Goal: Task Accomplishment & Management: Complete application form

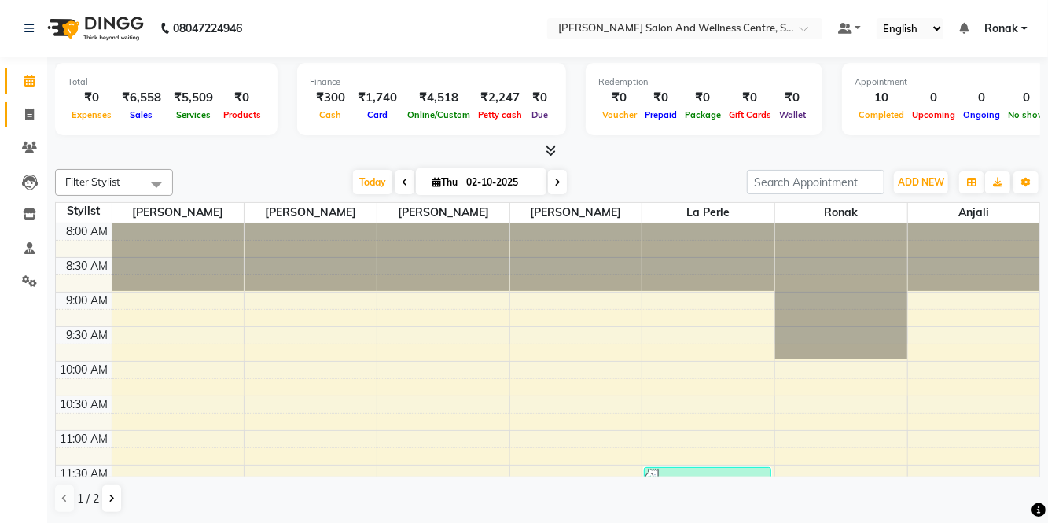
click at [8, 125] on link "Invoice" at bounding box center [24, 115] width 38 height 26
select select "service"
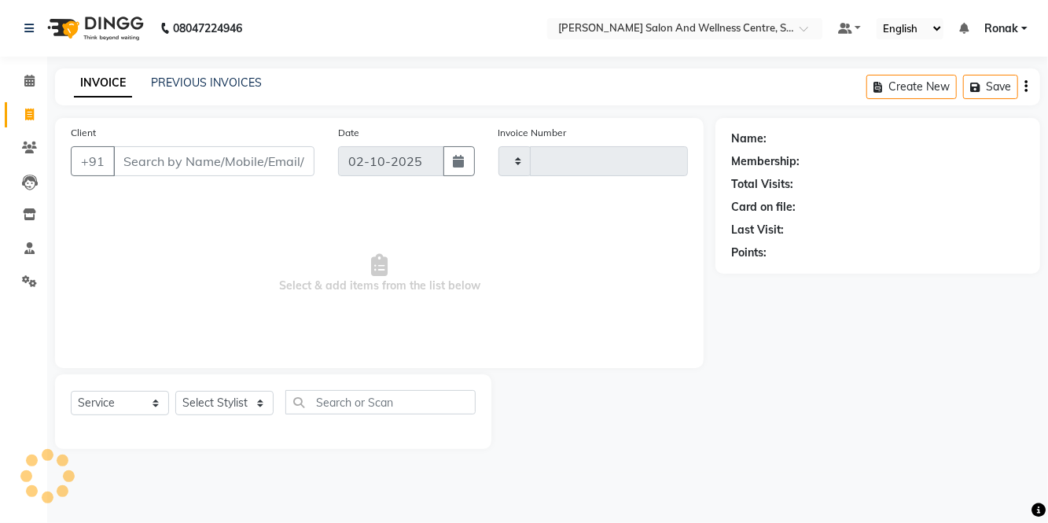
type input "0827"
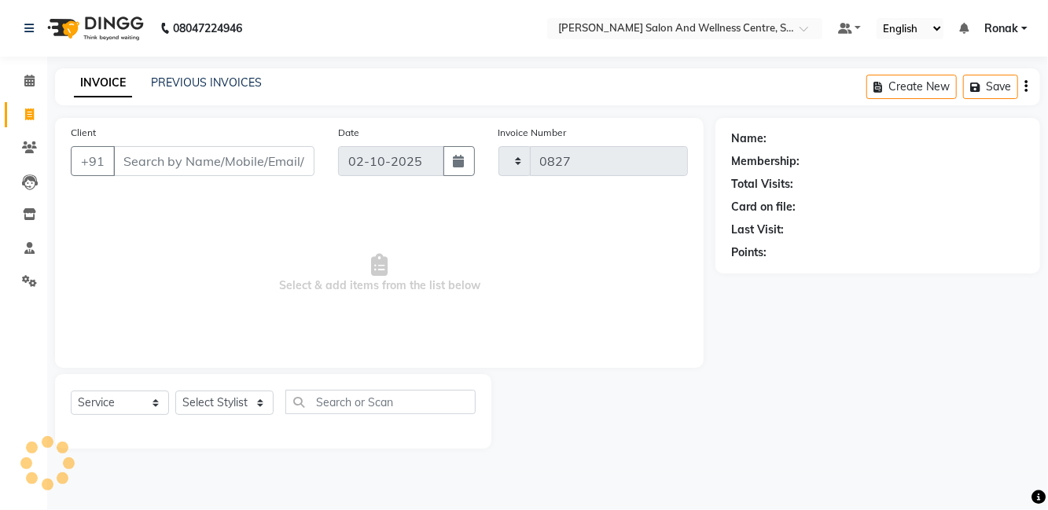
select select "8341"
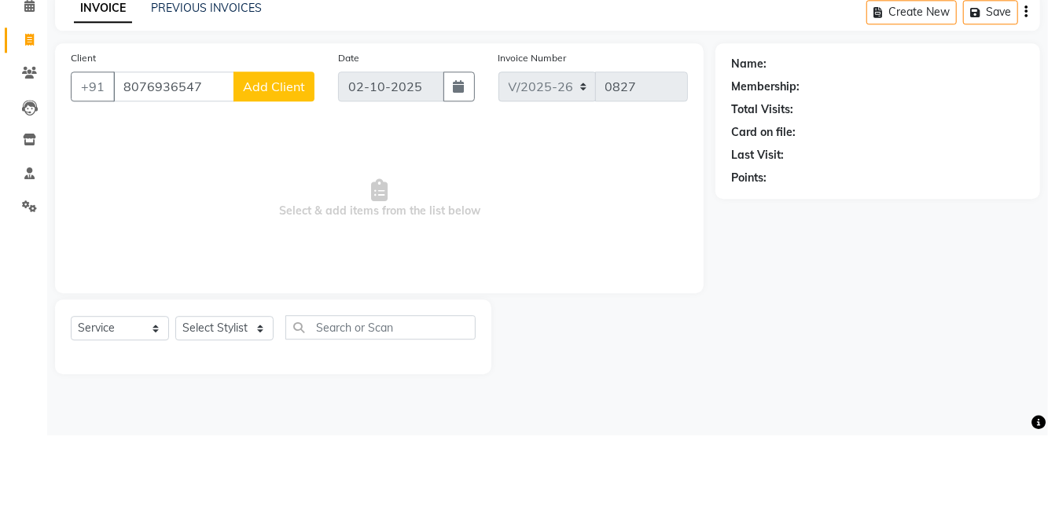
type input "8076936547"
click at [277, 158] on span "Add Client" at bounding box center [274, 161] width 62 height 16
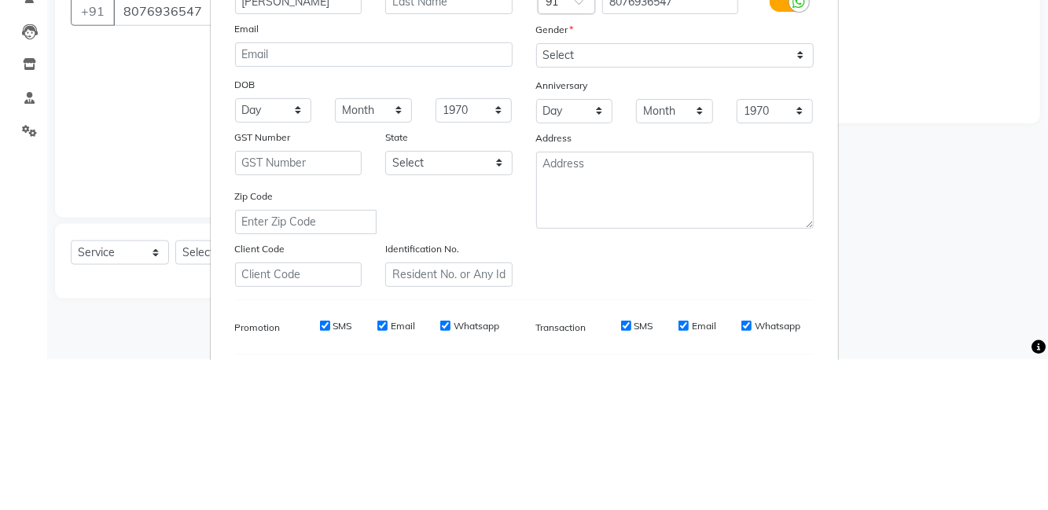
type input "[PERSON_NAME]"
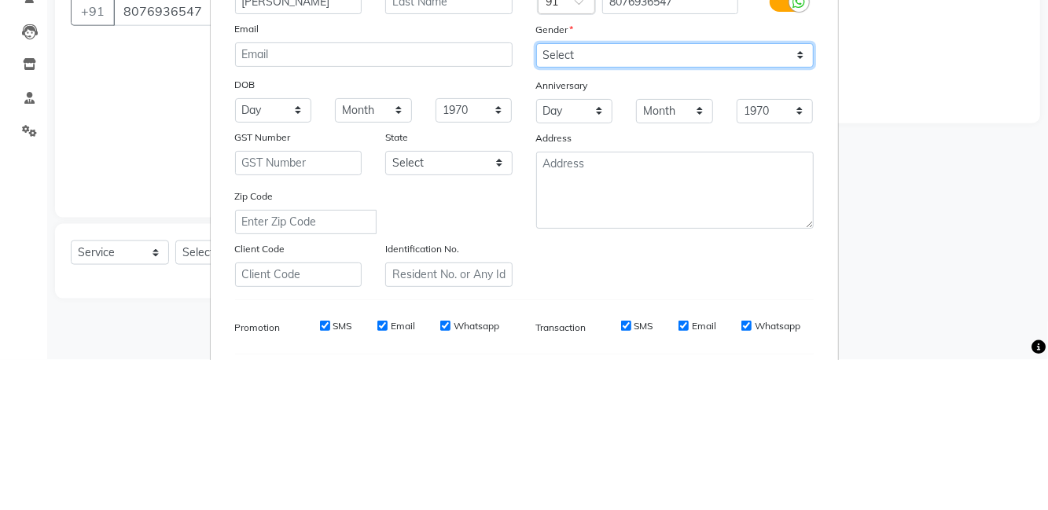
click at [627, 211] on select "Select [DEMOGRAPHIC_DATA] [DEMOGRAPHIC_DATA] Other Prefer Not To Say" at bounding box center [674, 205] width 277 height 24
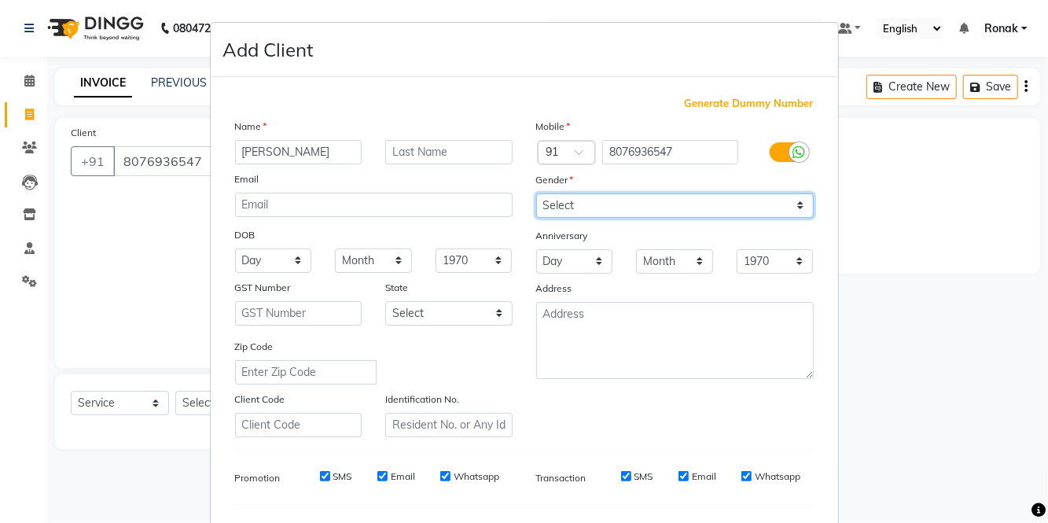
select select "[DEMOGRAPHIC_DATA]"
click at [536, 193] on select "Select [DEMOGRAPHIC_DATA] [DEMOGRAPHIC_DATA] Other Prefer Not To Say" at bounding box center [674, 205] width 277 height 24
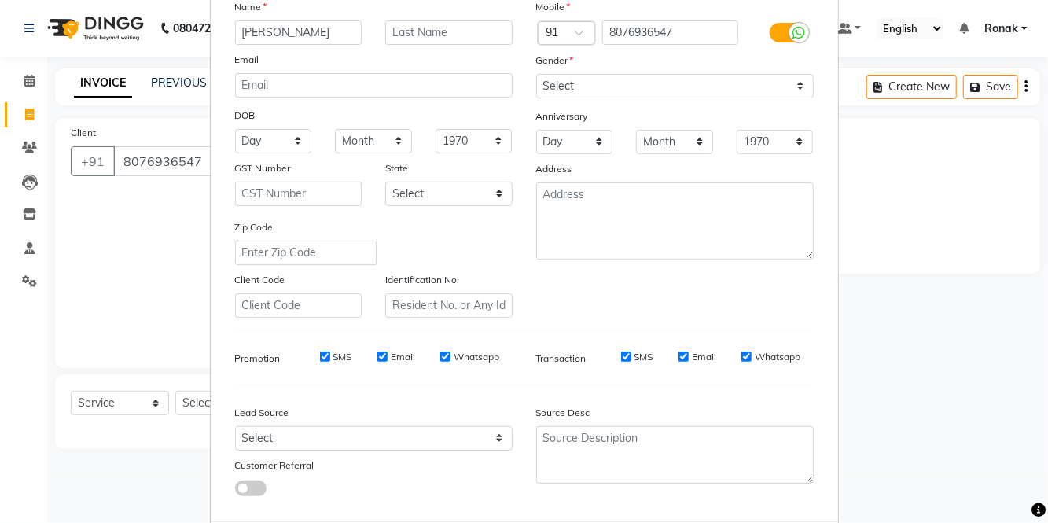
select select
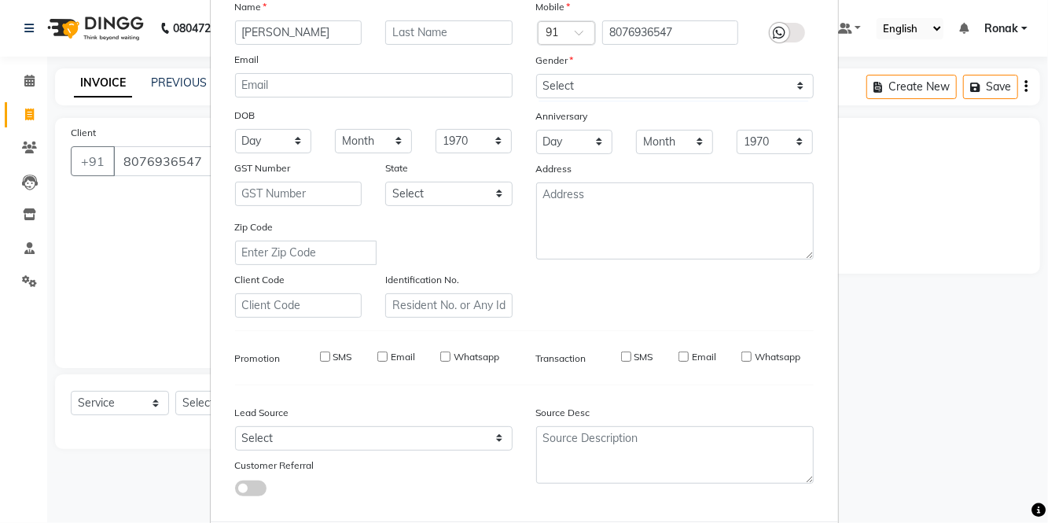
select select
checkbox input "false"
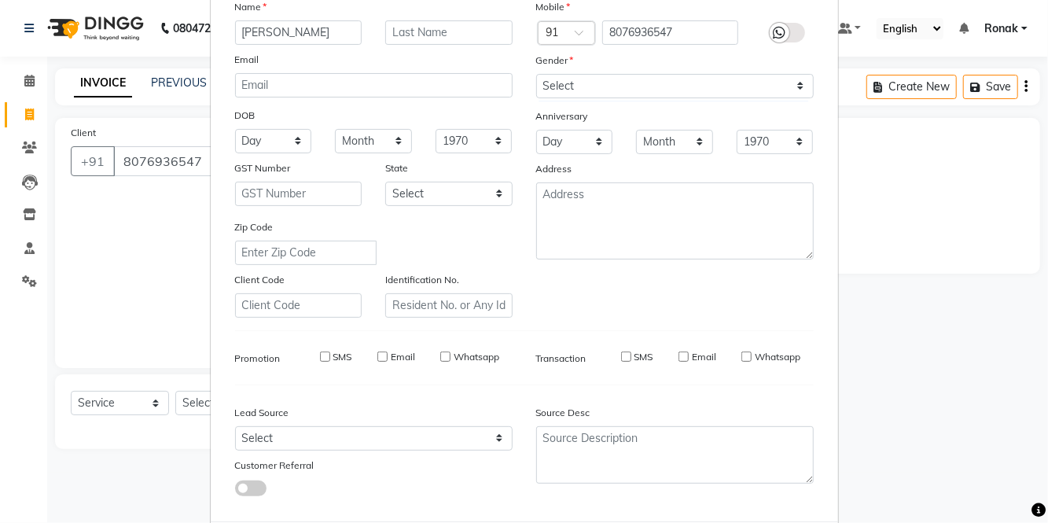
checkbox input "false"
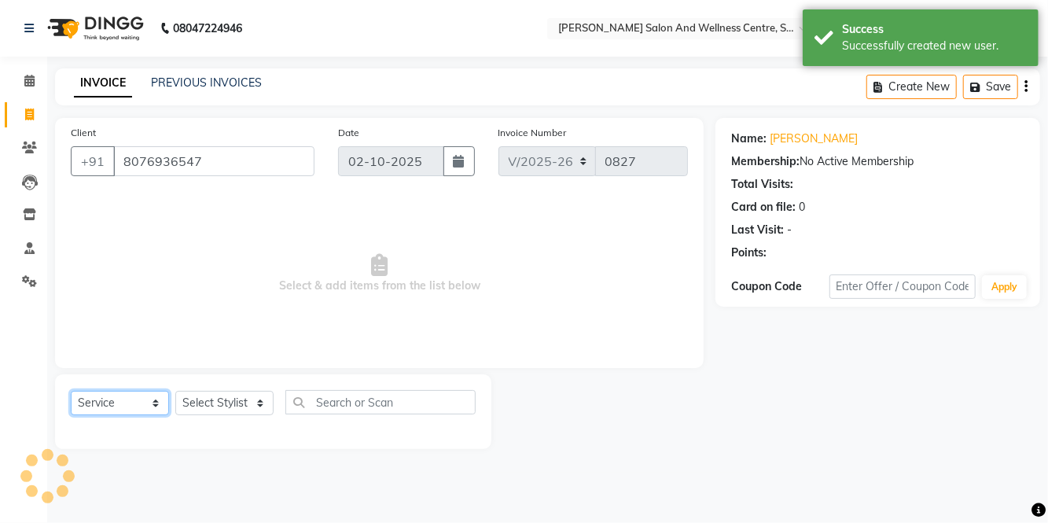
click at [88, 406] on select "Select Service Product Membership Package Voucher Prepaid Gift Card" at bounding box center [120, 403] width 98 height 24
click at [71, 391] on select "Select Service Product Membership Package Voucher Prepaid Gift Card" at bounding box center [120, 403] width 98 height 24
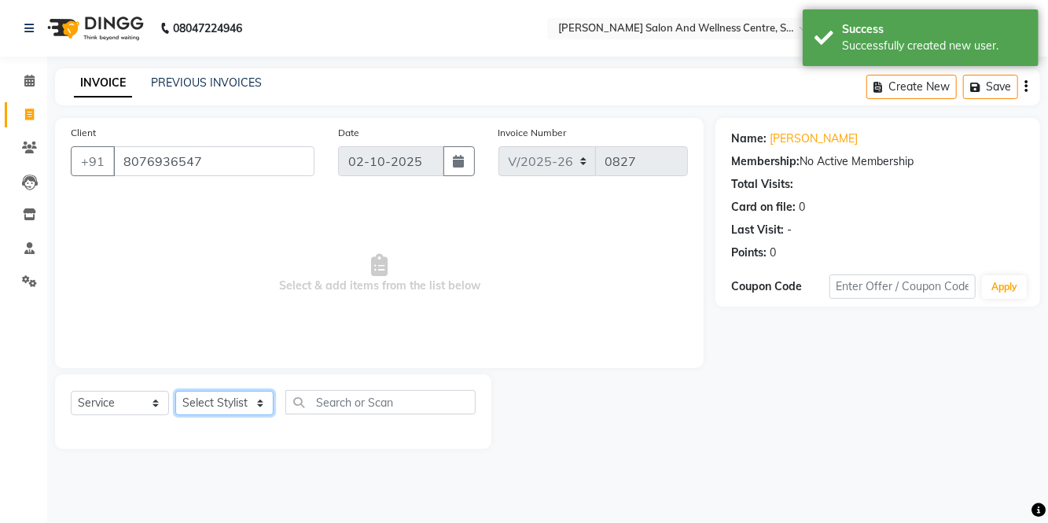
click at [235, 396] on select "Select Stylist [PERSON_NAME] [PERSON_NAME] [PERSON_NAME] [PERSON_NAME] La perle…" at bounding box center [224, 403] width 98 height 24
select select "83266"
click at [175, 391] on select "Select Stylist [PERSON_NAME] [PERSON_NAME] [PERSON_NAME] [PERSON_NAME] La perle…" at bounding box center [224, 403] width 98 height 24
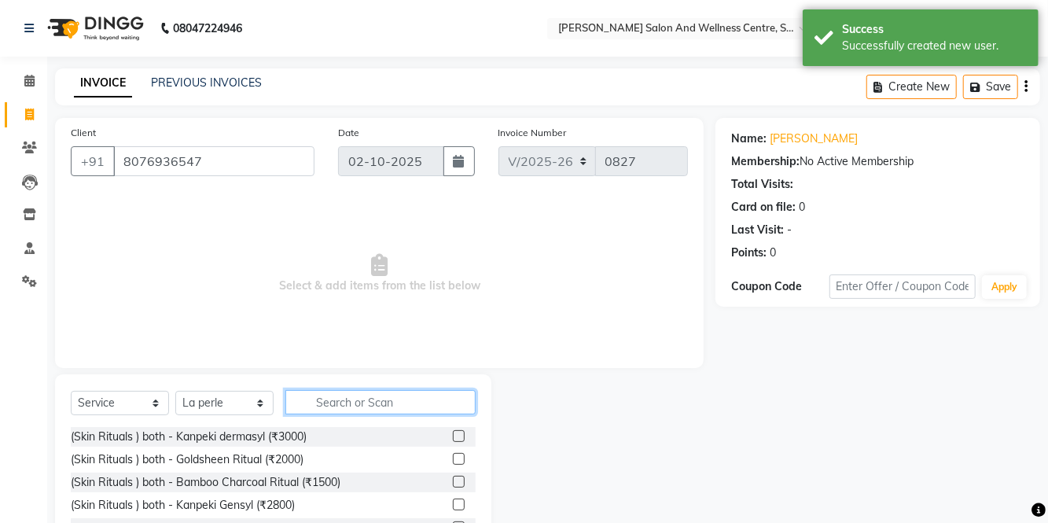
click at [384, 402] on input "text" at bounding box center [380, 402] width 190 height 24
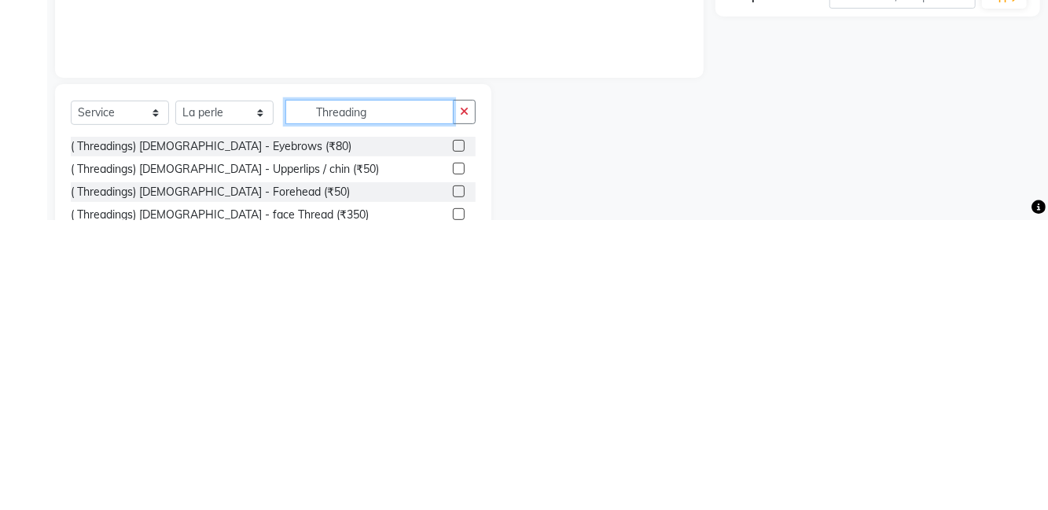
type input "Threading"
click at [435, 443] on div "( Threadings) [DEMOGRAPHIC_DATA] - Eyebrows (₹80)" at bounding box center [273, 437] width 405 height 20
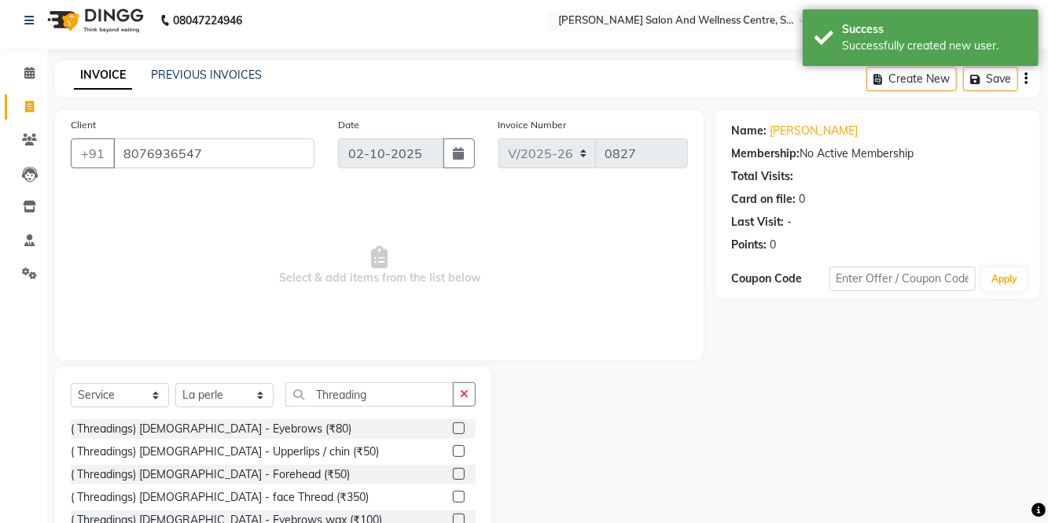
scroll to position [11, 0]
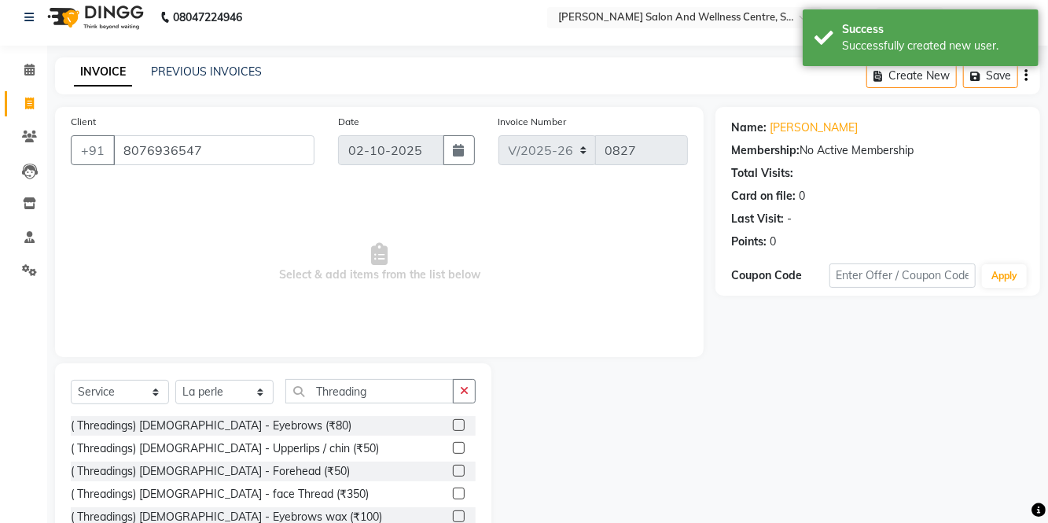
click at [457, 428] on label at bounding box center [459, 425] width 12 height 12
click at [457, 428] on input "checkbox" at bounding box center [458, 425] width 10 height 10
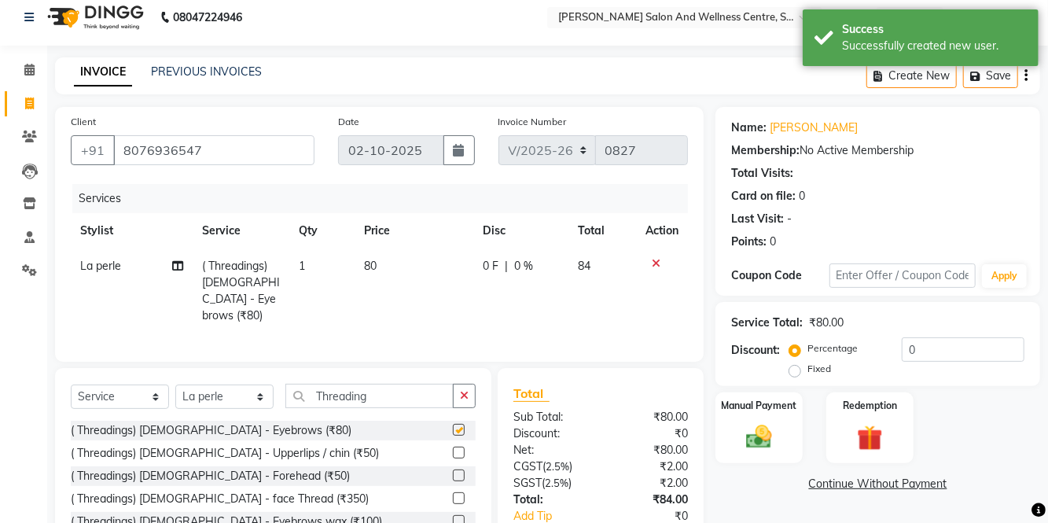
checkbox input "false"
click at [457, 452] on label at bounding box center [459, 452] width 12 height 12
click at [457, 452] on input "checkbox" at bounding box center [458, 453] width 10 height 10
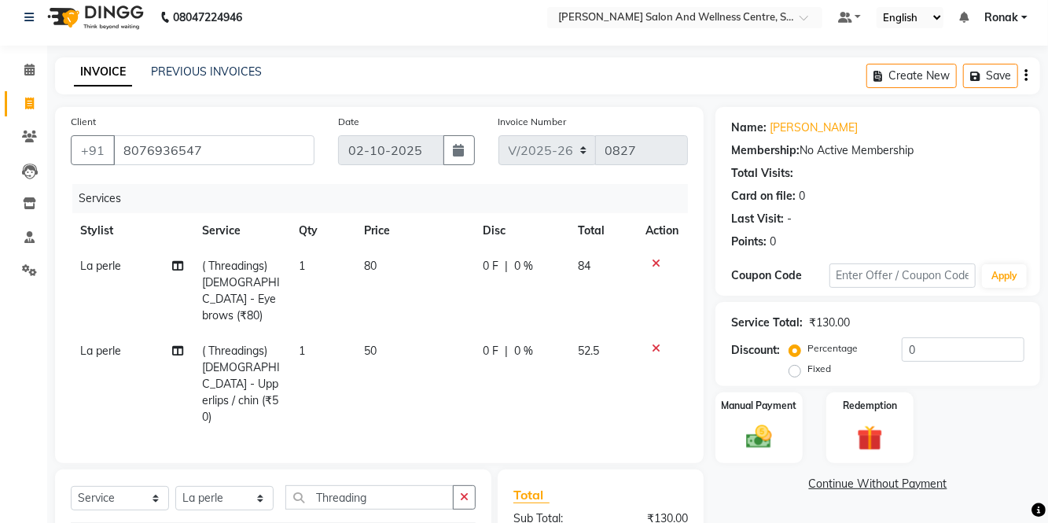
checkbox input "false"
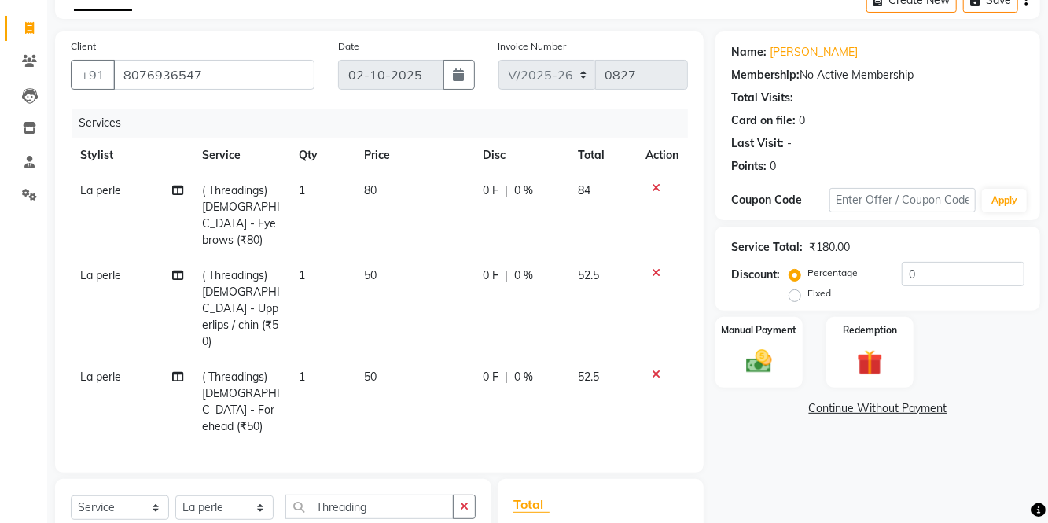
scroll to position [156, 0]
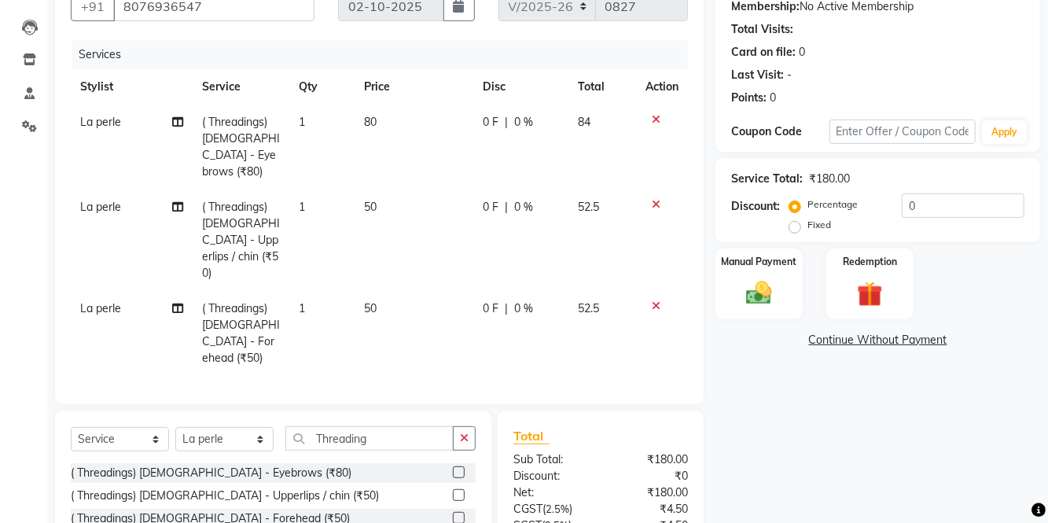
checkbox input "false"
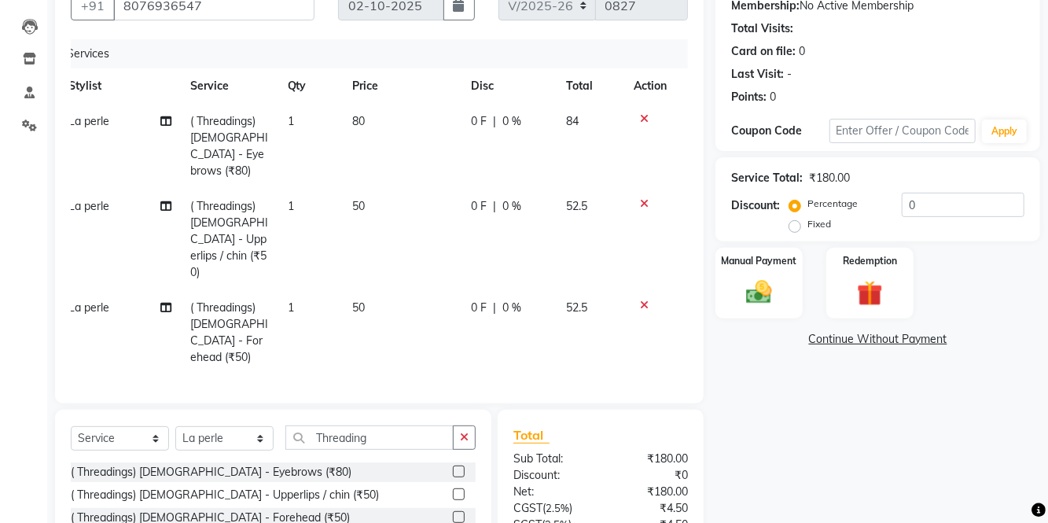
click at [774, 297] on img at bounding box center [759, 292] width 42 height 30
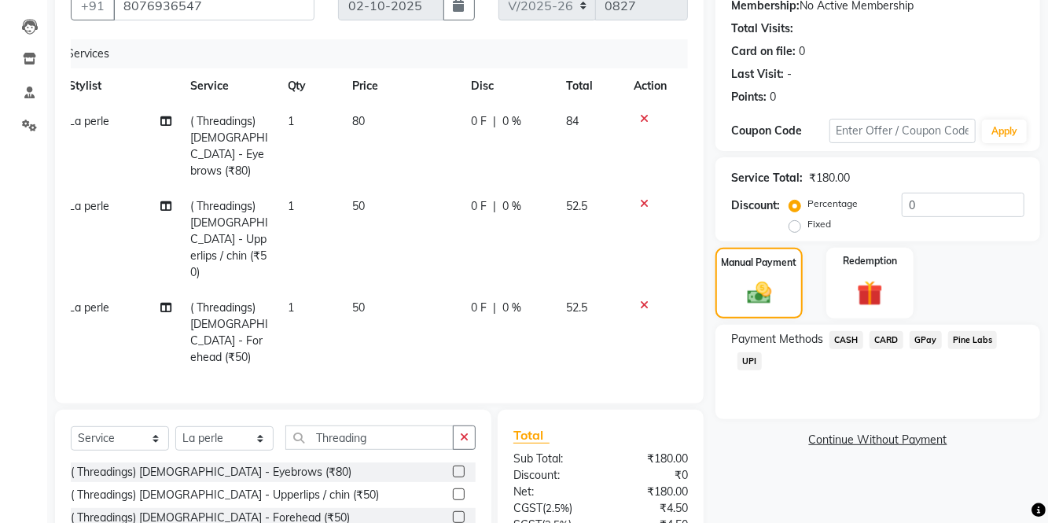
click at [758, 368] on span "UPI" at bounding box center [749, 361] width 24 height 18
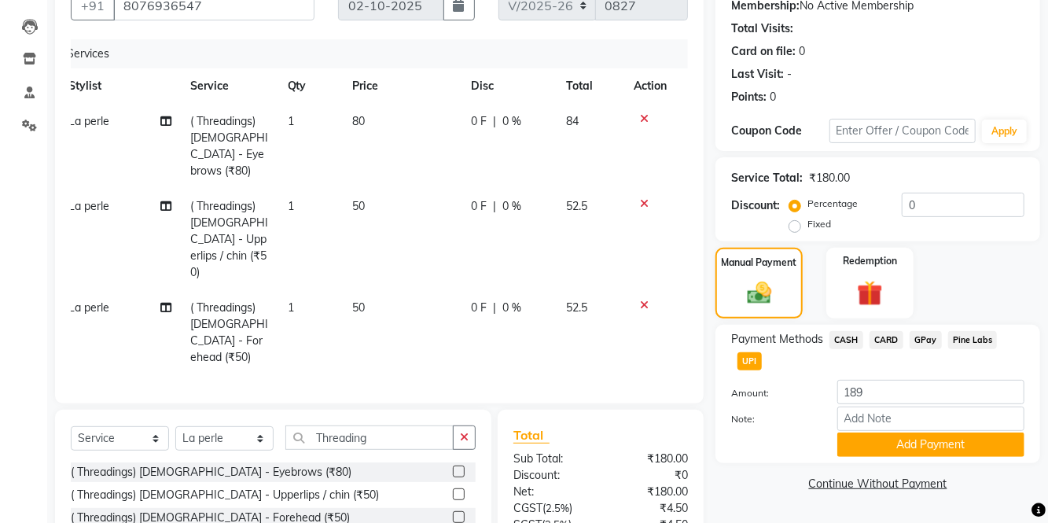
click at [901, 443] on button "Add Payment" at bounding box center [930, 444] width 187 height 24
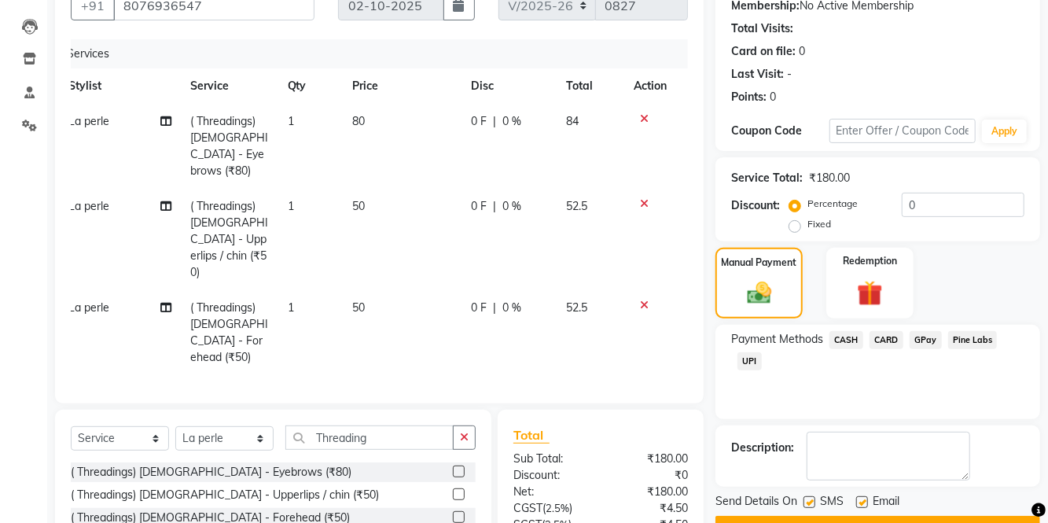
scroll to position [187, 0]
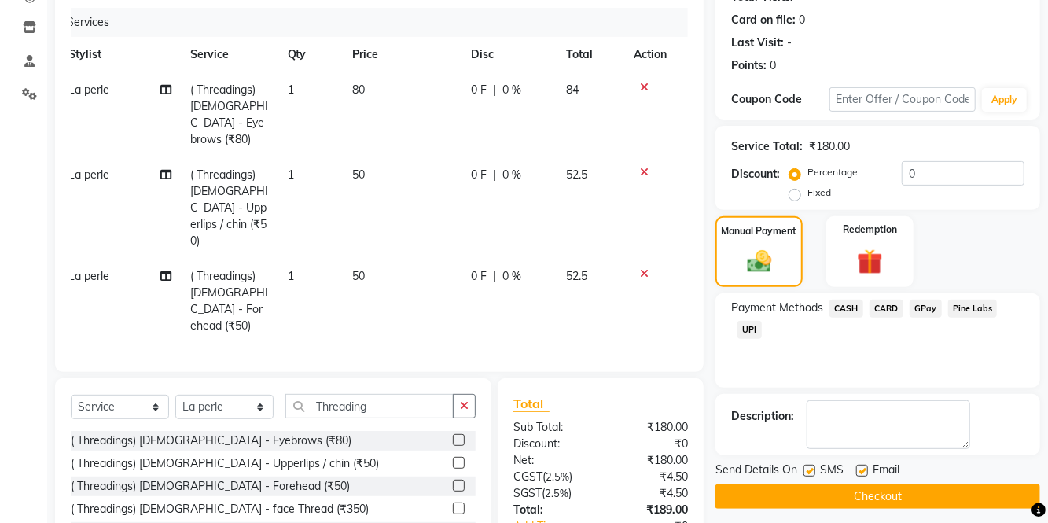
click at [909, 497] on button "Checkout" at bounding box center [877, 496] width 325 height 24
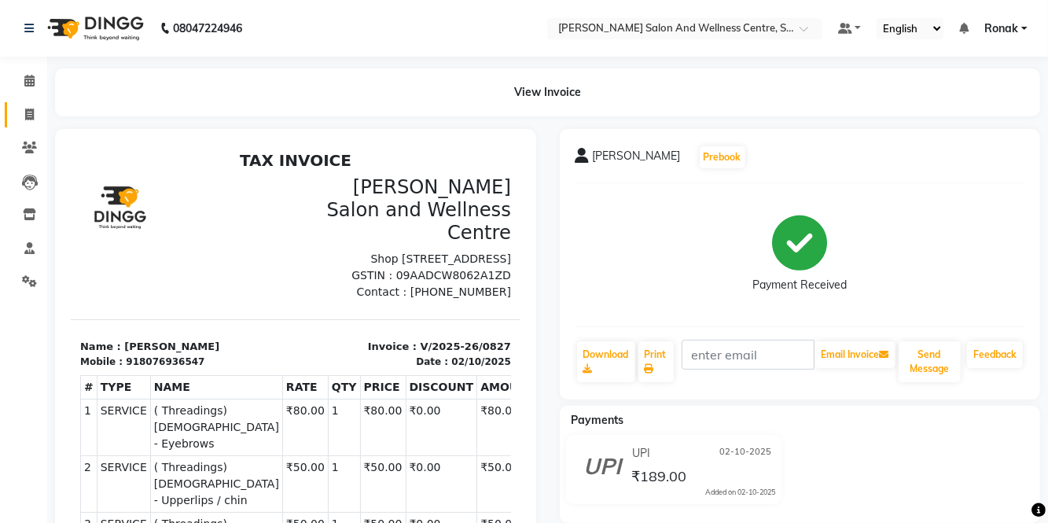
click at [11, 113] on link "Invoice" at bounding box center [24, 115] width 38 height 26
select select "service"
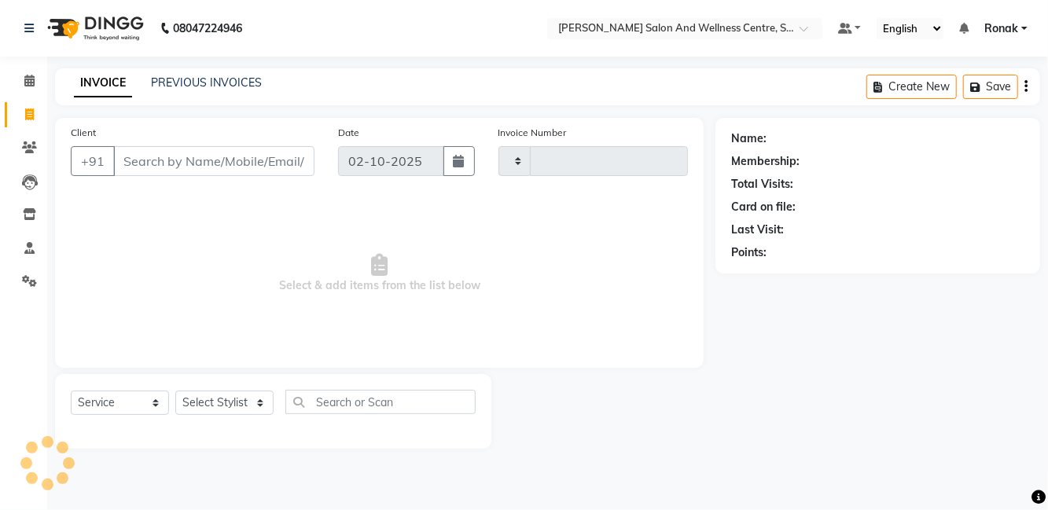
type input "0828"
select select "8341"
click at [192, 80] on link "PREVIOUS INVOICES" at bounding box center [206, 82] width 111 height 14
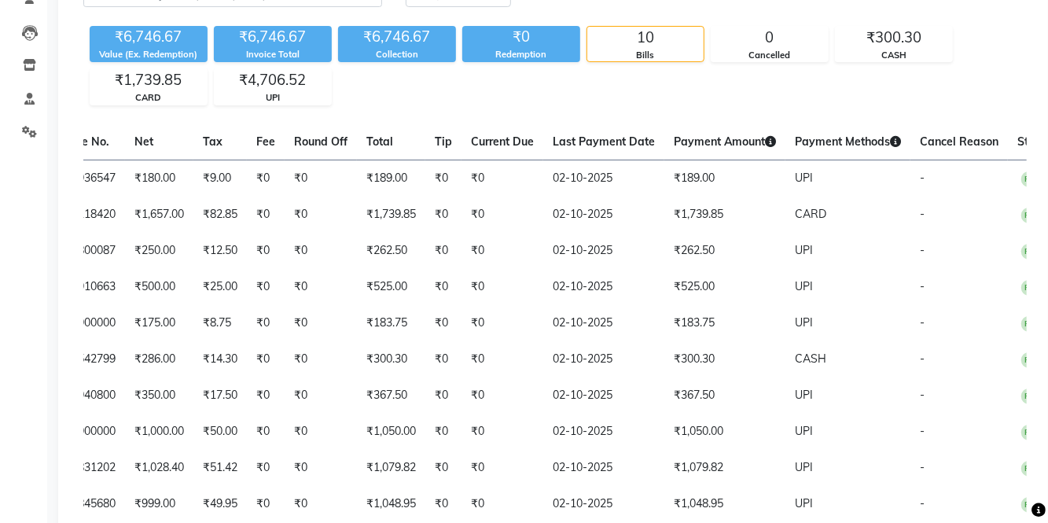
scroll to position [0, 342]
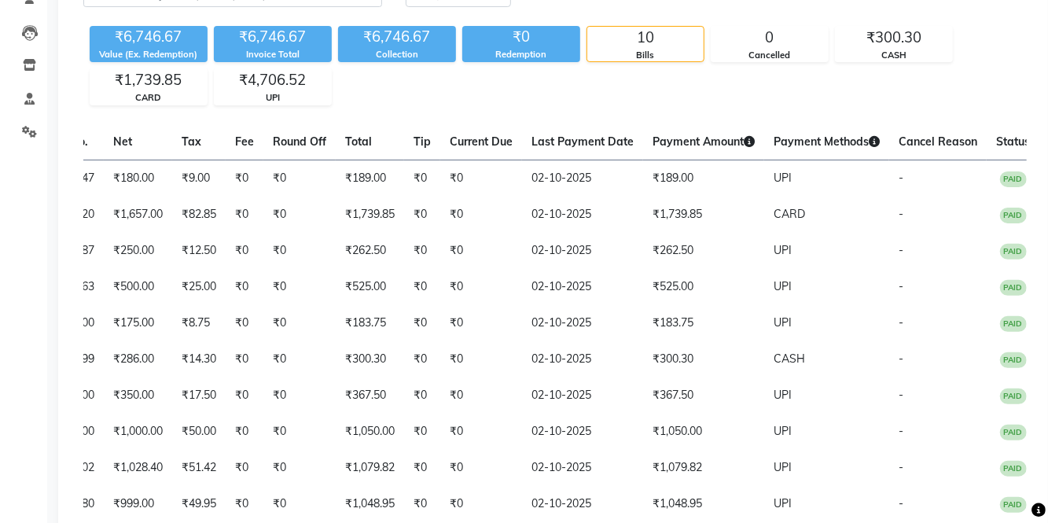
select select "service"
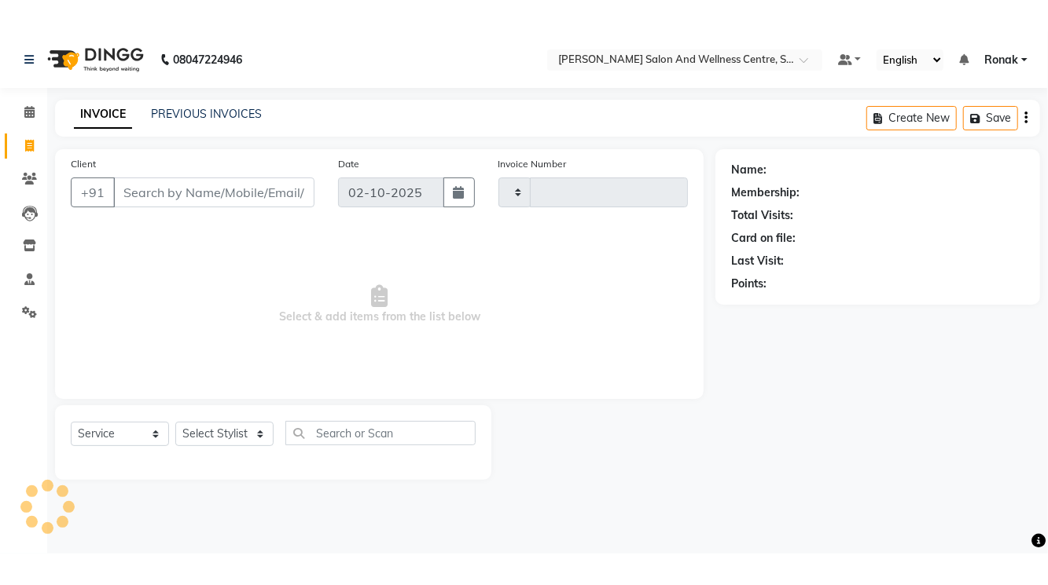
scroll to position [20, 0]
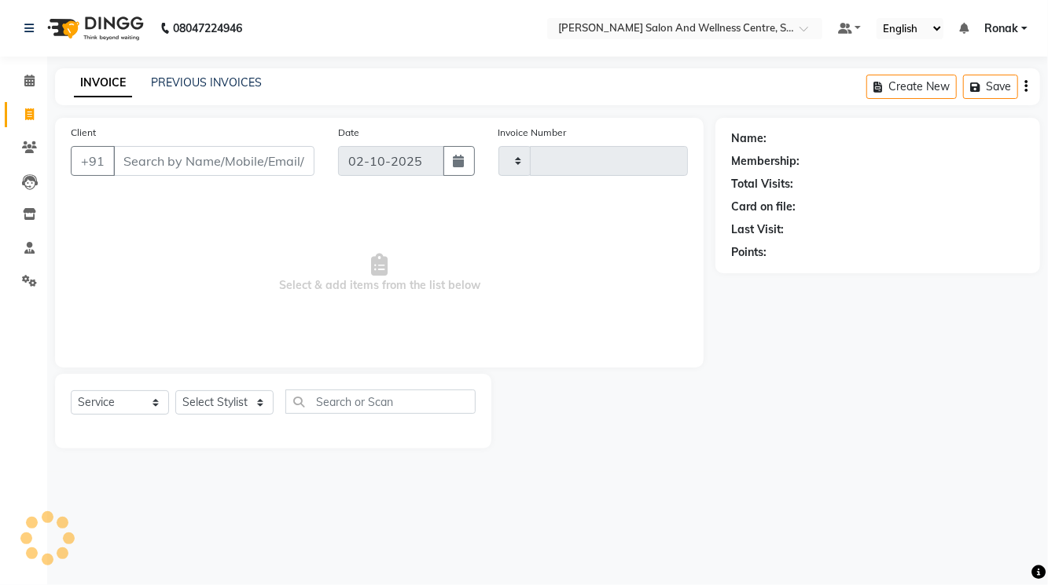
type input "0828"
select select "8341"
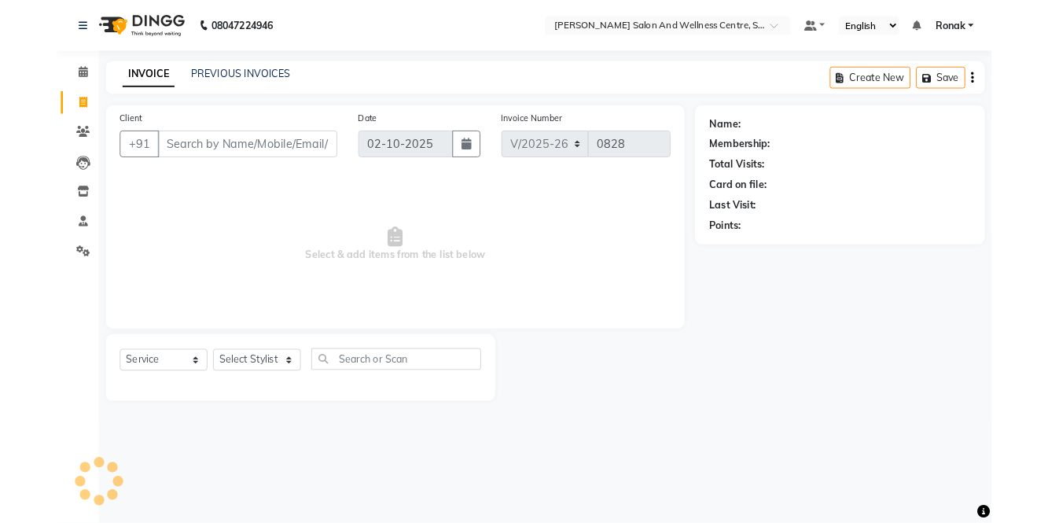
scroll to position [0, 0]
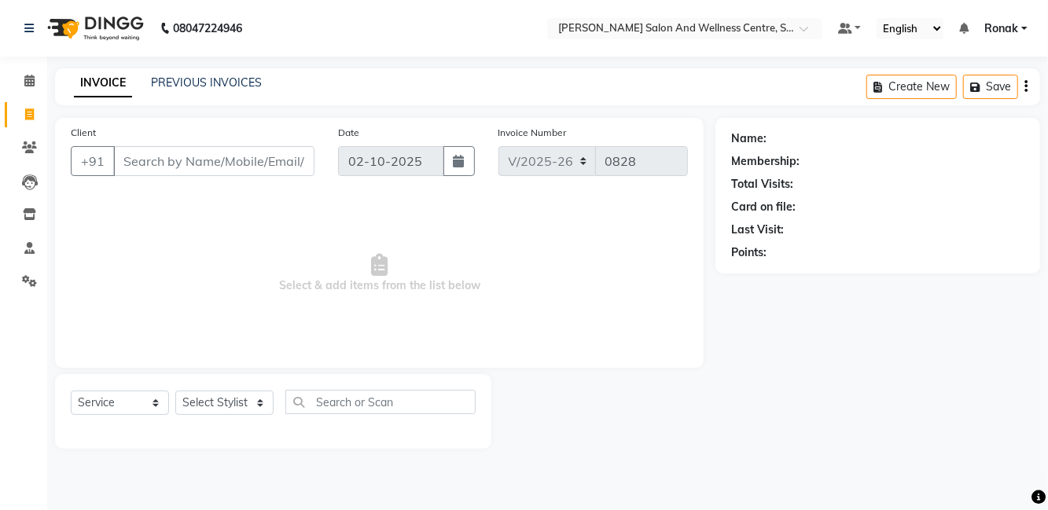
click at [16, 108] on span at bounding box center [30, 115] width 28 height 18
click at [17, 123] on span at bounding box center [30, 115] width 28 height 18
select select "service"
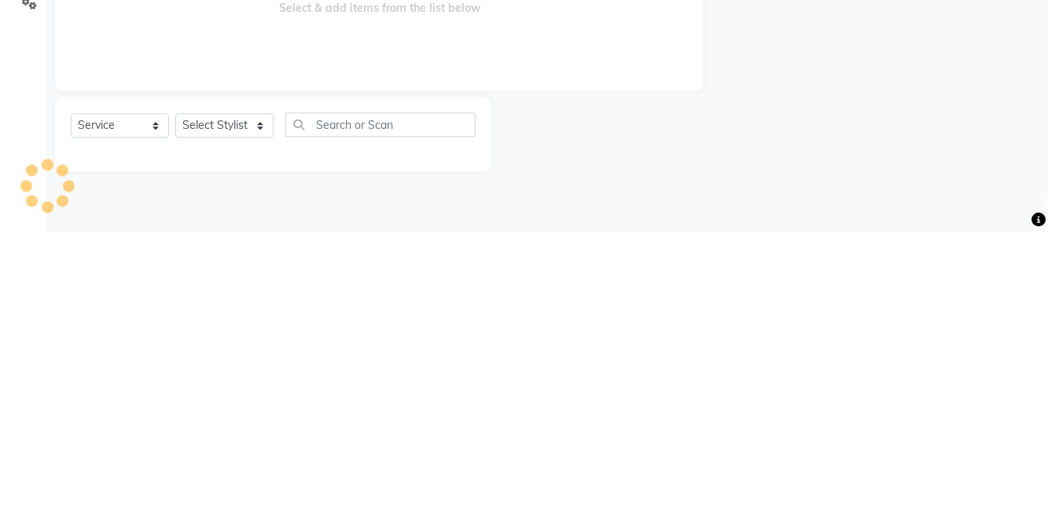
select select "8341"
type input "0828"
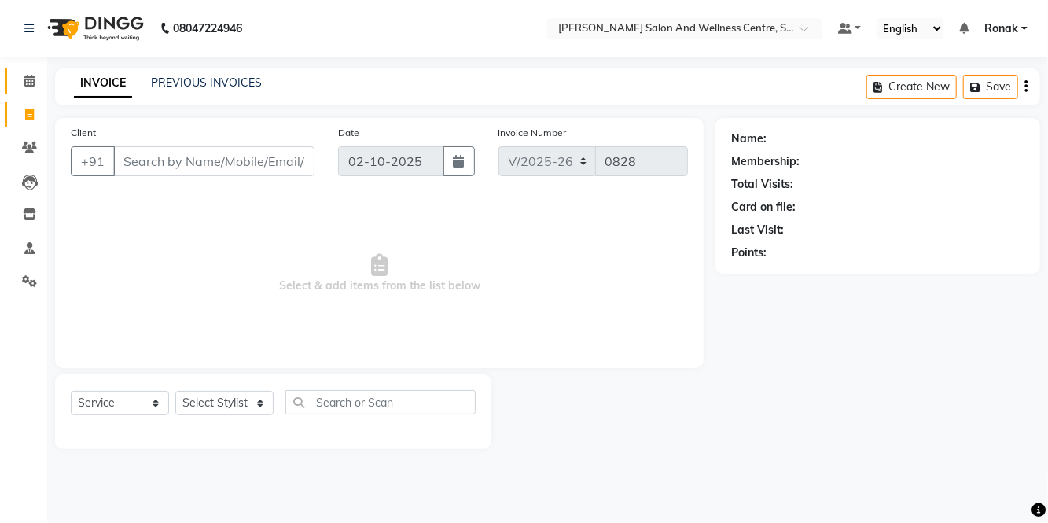
click at [14, 91] on link "Calendar" at bounding box center [24, 81] width 38 height 26
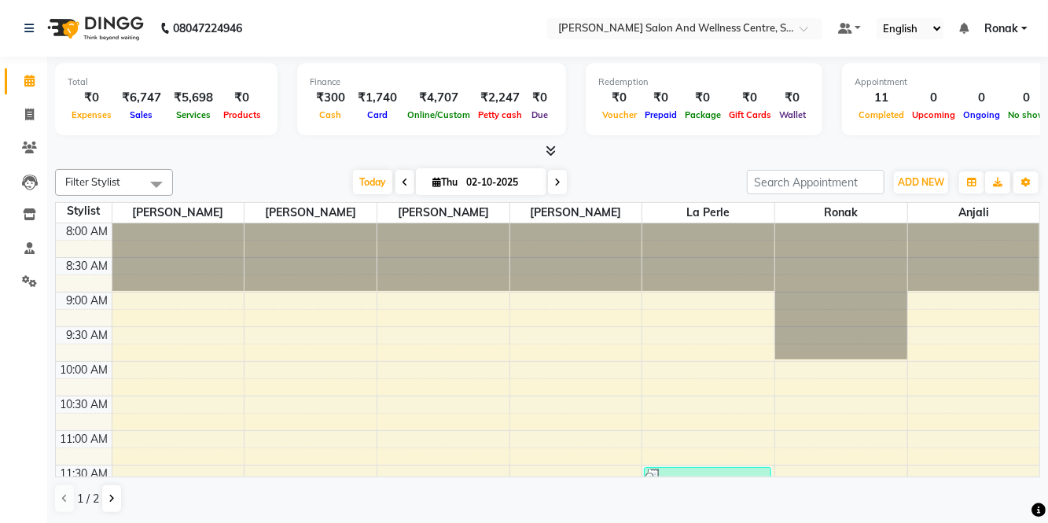
click at [546, 145] on icon at bounding box center [550, 151] width 10 height 12
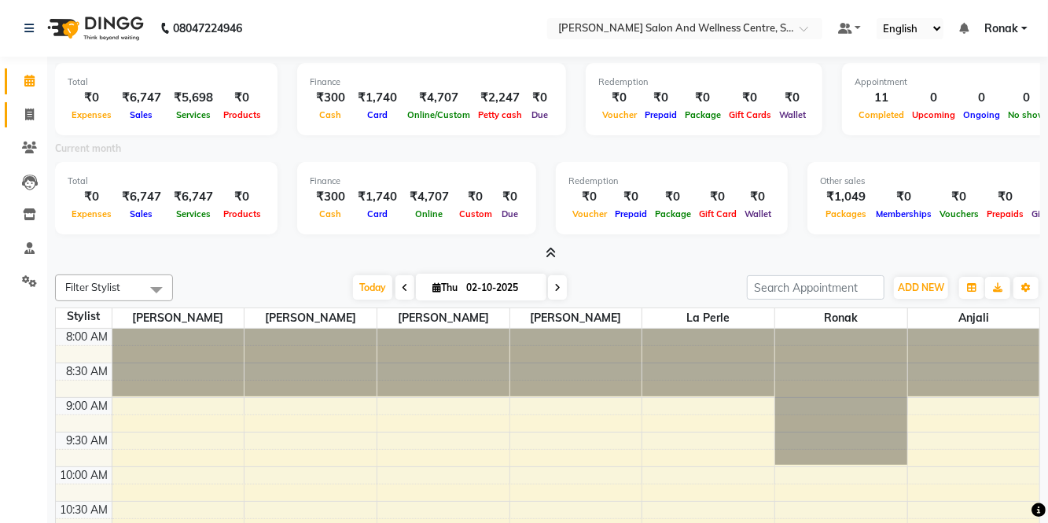
click at [31, 123] on span at bounding box center [30, 115] width 28 height 18
select select "service"
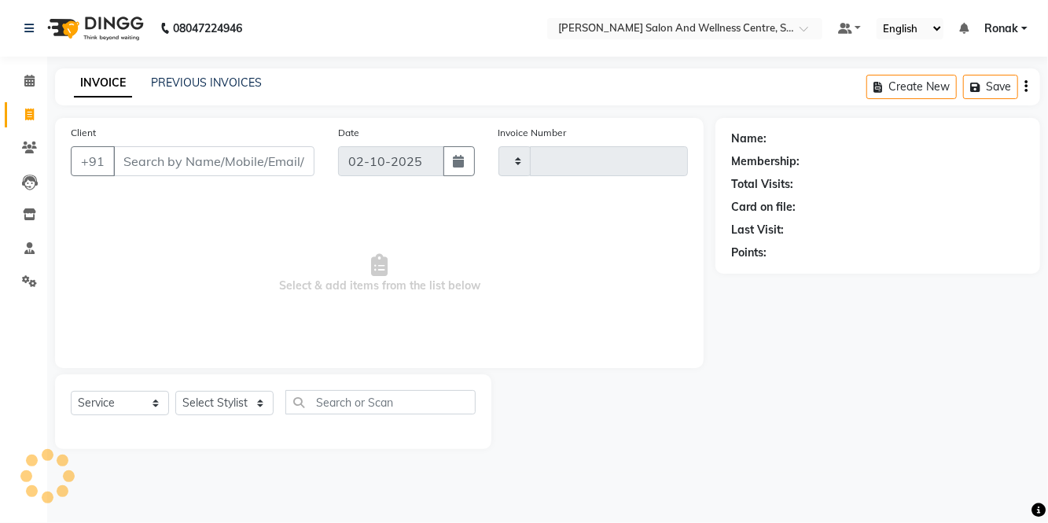
type input "0828"
select select "8341"
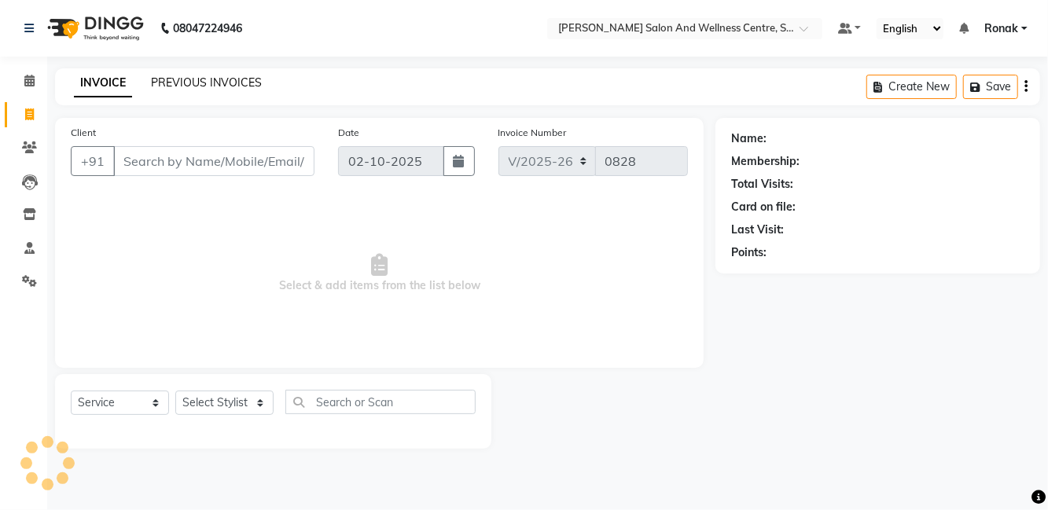
click at [197, 77] on link "PREVIOUS INVOICES" at bounding box center [206, 82] width 111 height 14
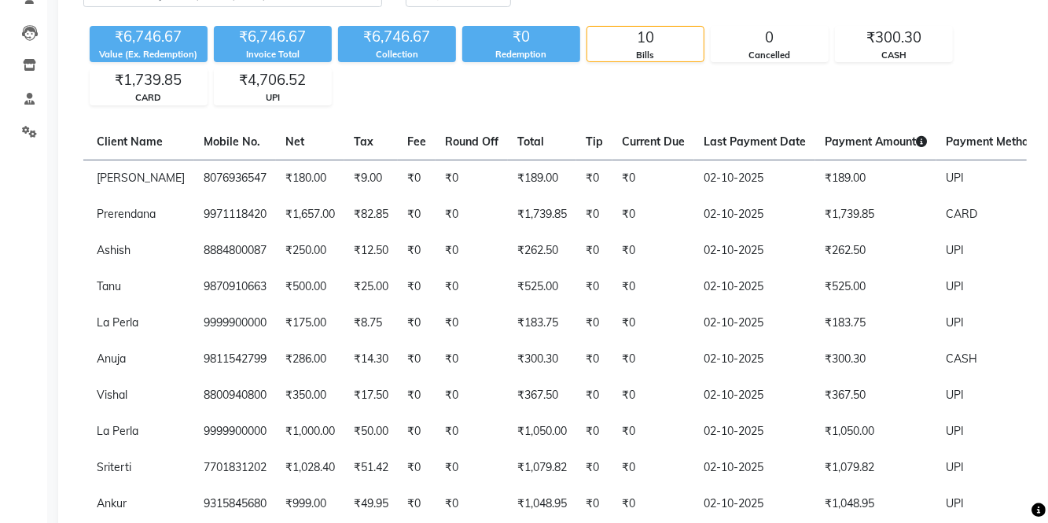
scroll to position [0, 342]
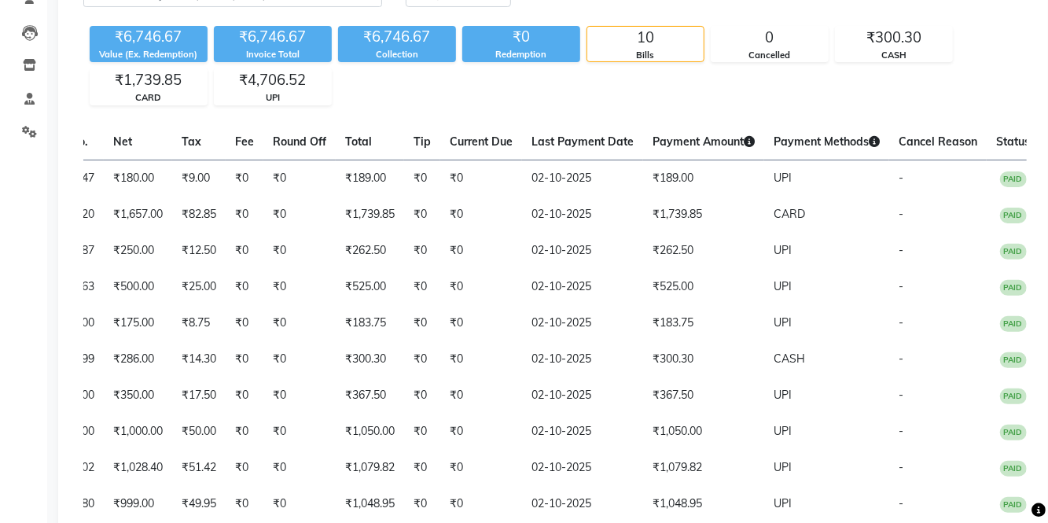
select select "8341"
select select "service"
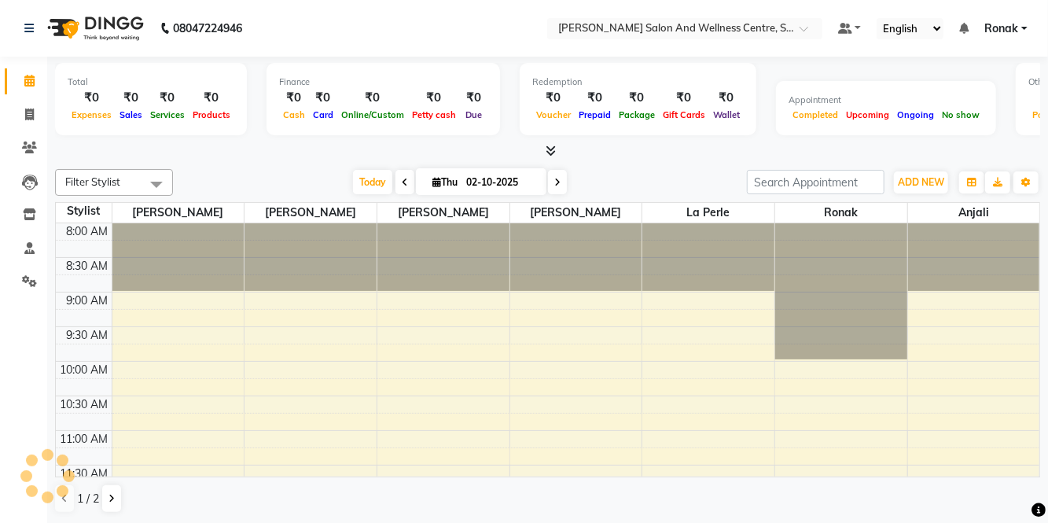
select select "service"
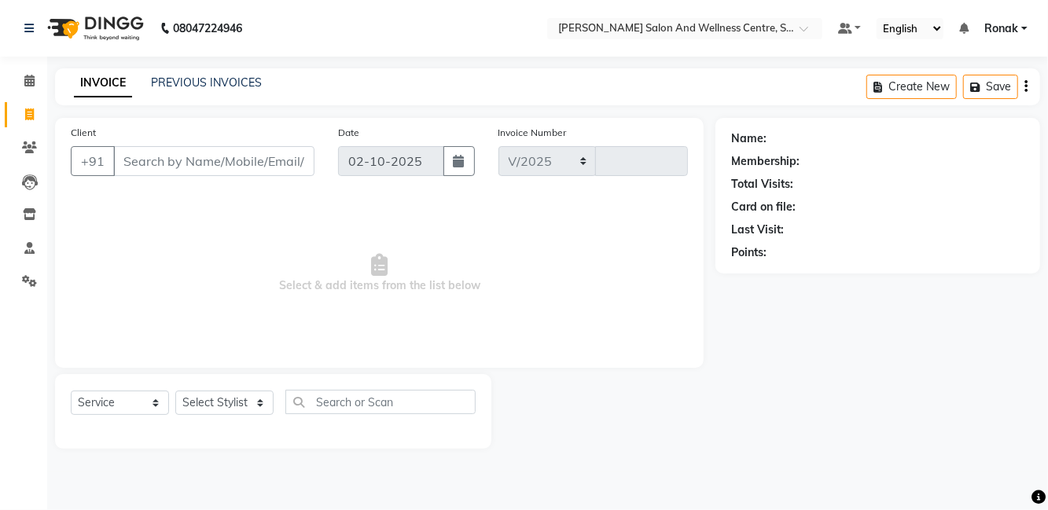
select select "8341"
type input "0828"
